Goal: Find contact information: Find contact information

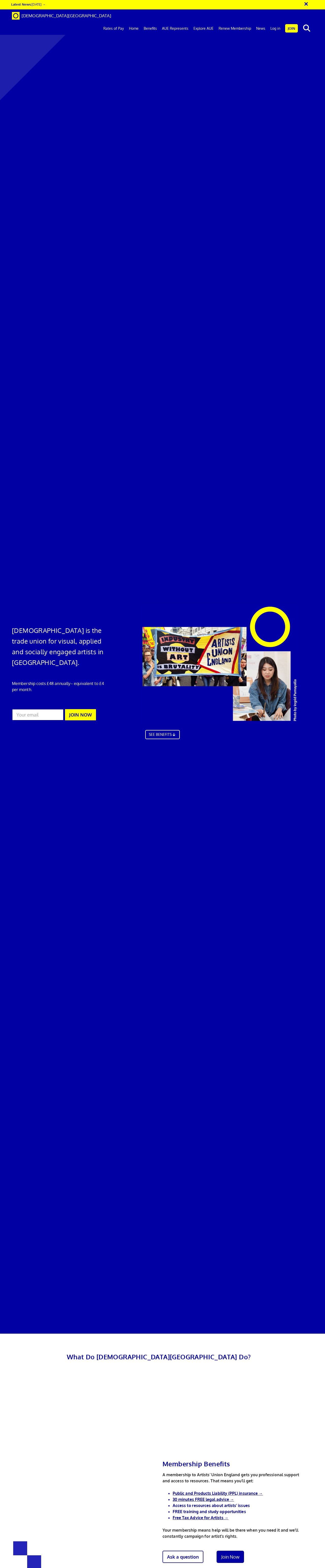
scroll to position [0, 1]
click at [179, 22] on link "AUE Represents" at bounding box center [175, 28] width 31 height 13
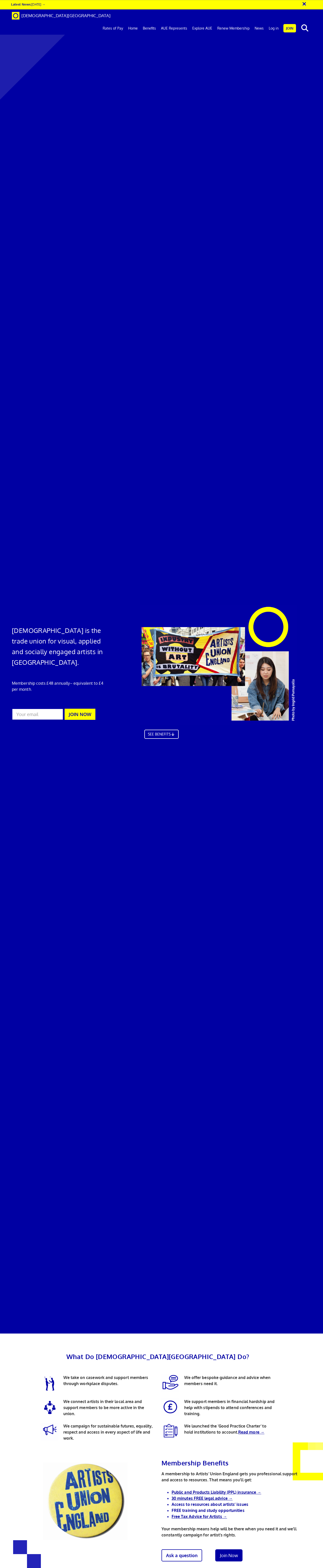
scroll to position [0, 164]
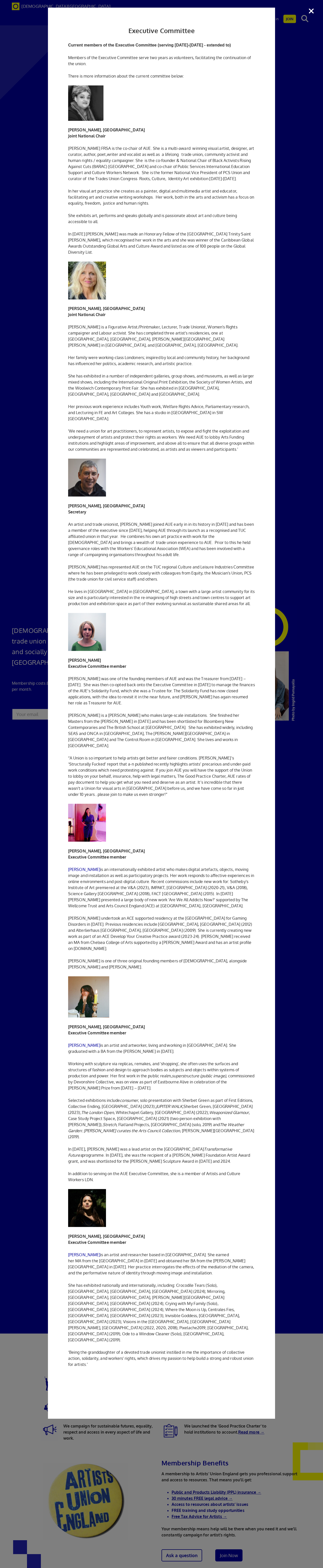
scroll to position [0, 0]
click at [288, 32] on div "Executive Committee Current members of the Executive Committee (serving 2023-20…" at bounding box center [161, 784] width 323 height 1568
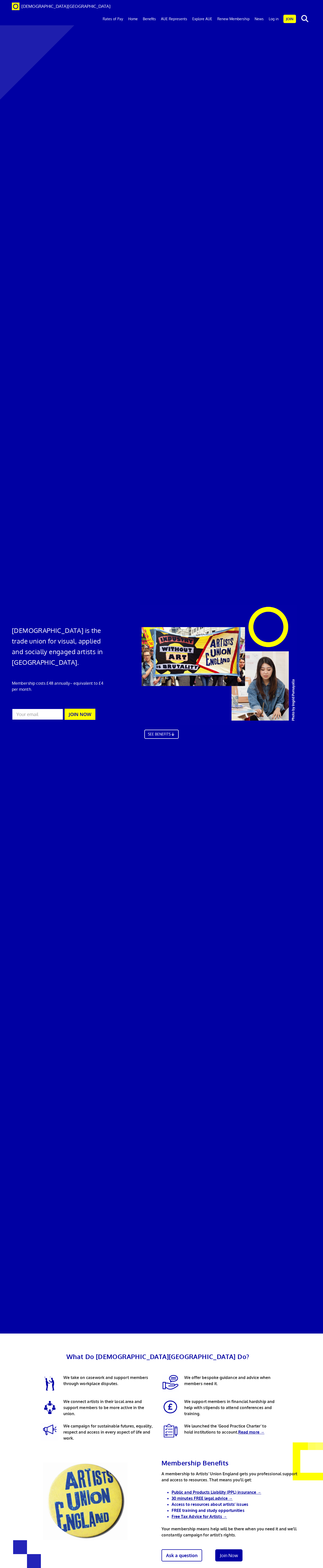
scroll to position [1394, 0]
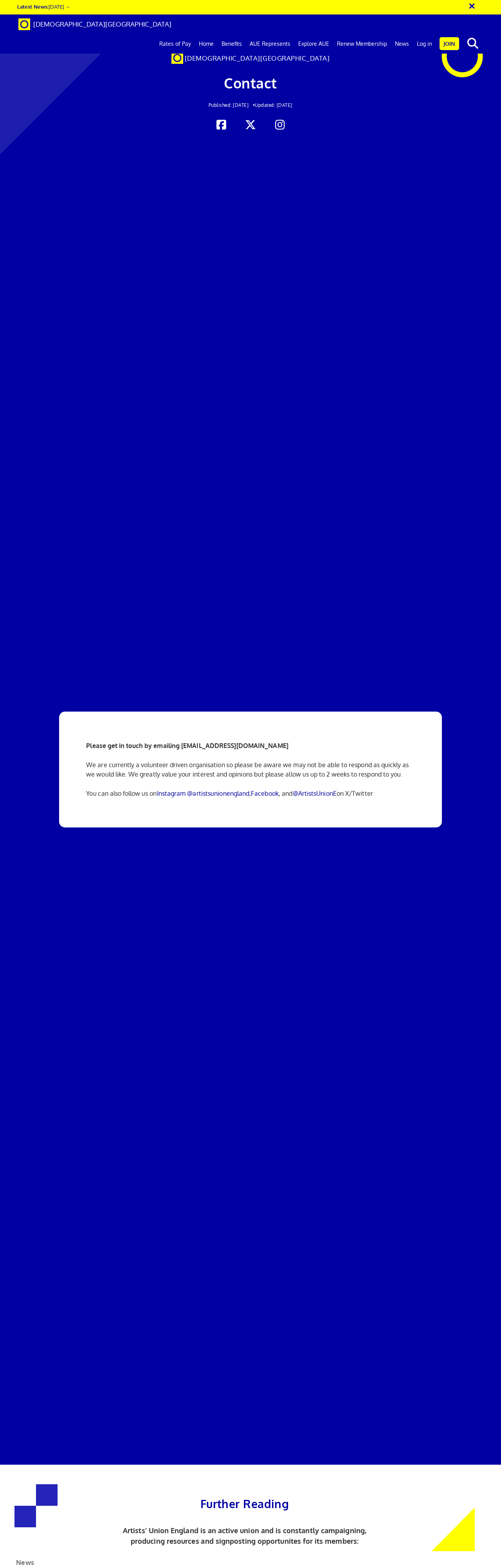
scroll to position [94, 0]
drag, startPoint x: 279, startPoint y: 81, endPoint x: 182, endPoint y: 81, distance: 97.0
click at [182, 741] on p "Please get in touch by emailing [EMAIL_ADDRESS][DOMAIN_NAME]" at bounding box center [250, 746] width 328 height 9
copy strong "[EMAIL_ADDRESS][DOMAIN_NAME]"
